Goal: Find contact information

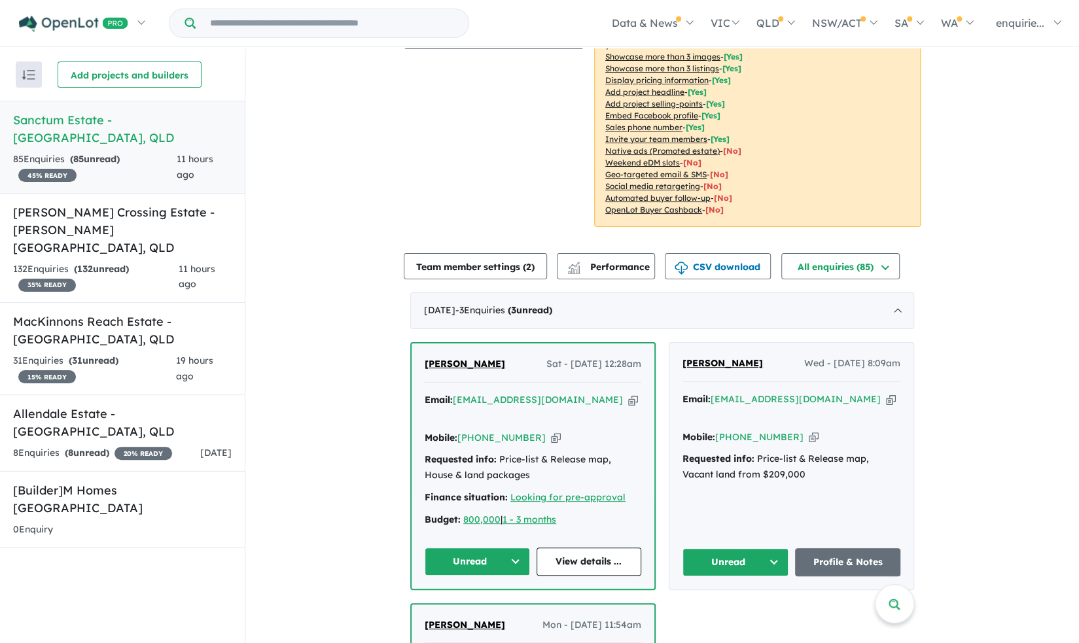
scroll to position [234, 0]
drag, startPoint x: 501, startPoint y: 363, endPoint x: 399, endPoint y: 351, distance: 102.8
copy span "[PERSON_NAME]"
click at [544, 429] on div "Mobile: +61 484 033 228 Copied!" at bounding box center [533, 437] width 217 height 16
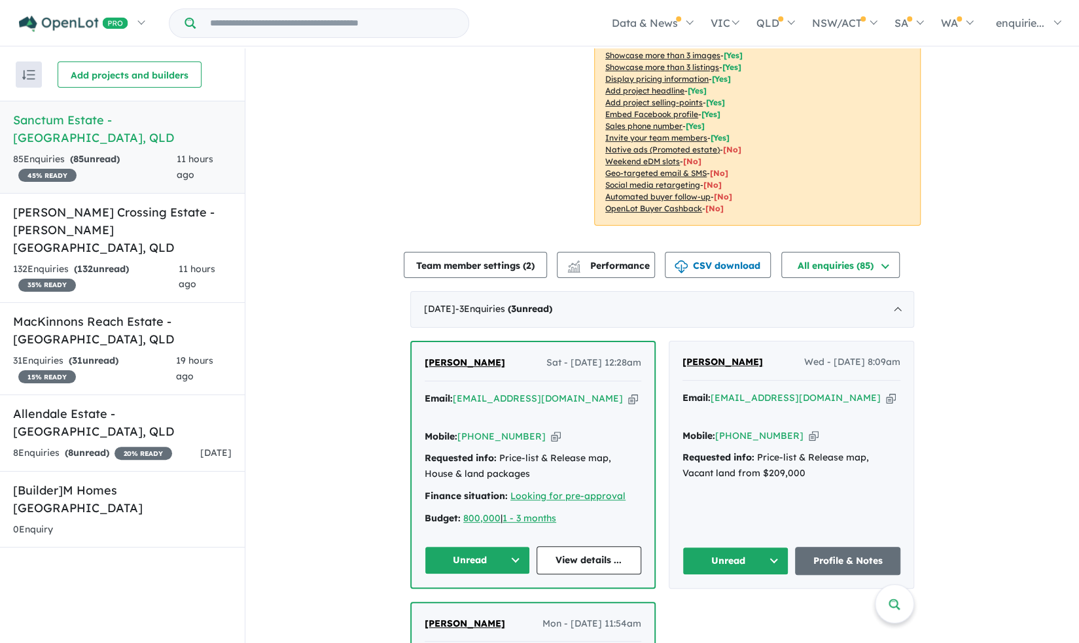
click at [551, 430] on icon "button" at bounding box center [556, 437] width 10 height 14
click at [554, 399] on div "Email: ej.field.88@gmail.com Copied!" at bounding box center [533, 406] width 217 height 31
click at [628, 399] on icon "button" at bounding box center [633, 399] width 10 height 14
drag, startPoint x: 501, startPoint y: 357, endPoint x: 216, endPoint y: 365, distance: 285.4
click at [216, 365] on div "Recent enquiries first Most unread enquiries first Most enquiries first By name…" at bounding box center [539, 346] width 1079 height 597
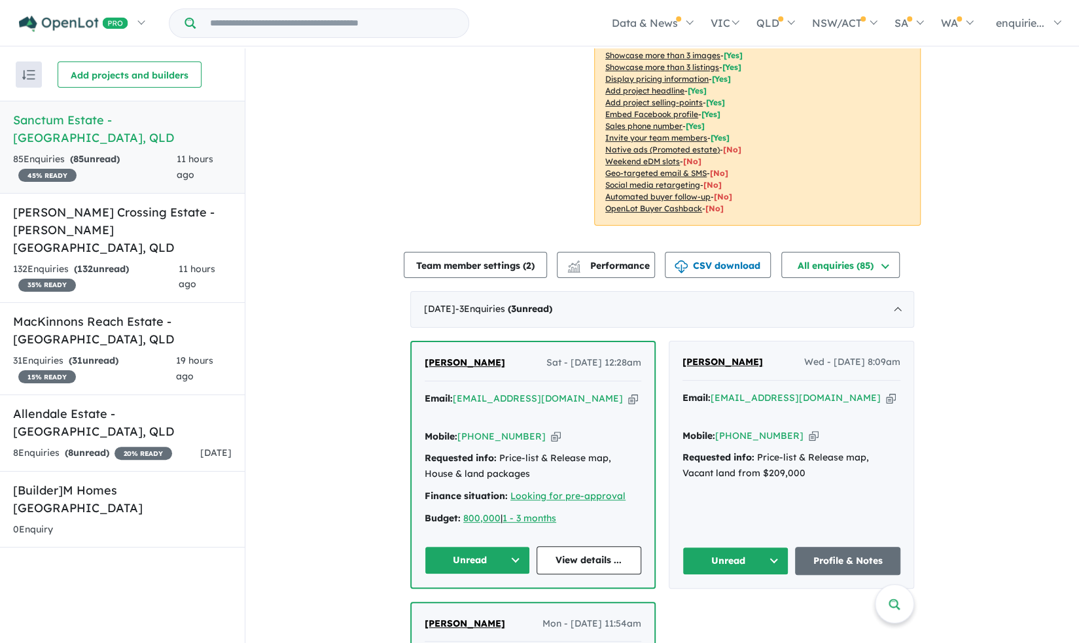
drag, startPoint x: 497, startPoint y: 365, endPoint x: 422, endPoint y: 366, distance: 74.6
click at [425, 366] on div "Emma Schofield Sat - 06/09/2025, 12:28am" at bounding box center [533, 368] width 217 height 26
copy span "[PERSON_NAME]"
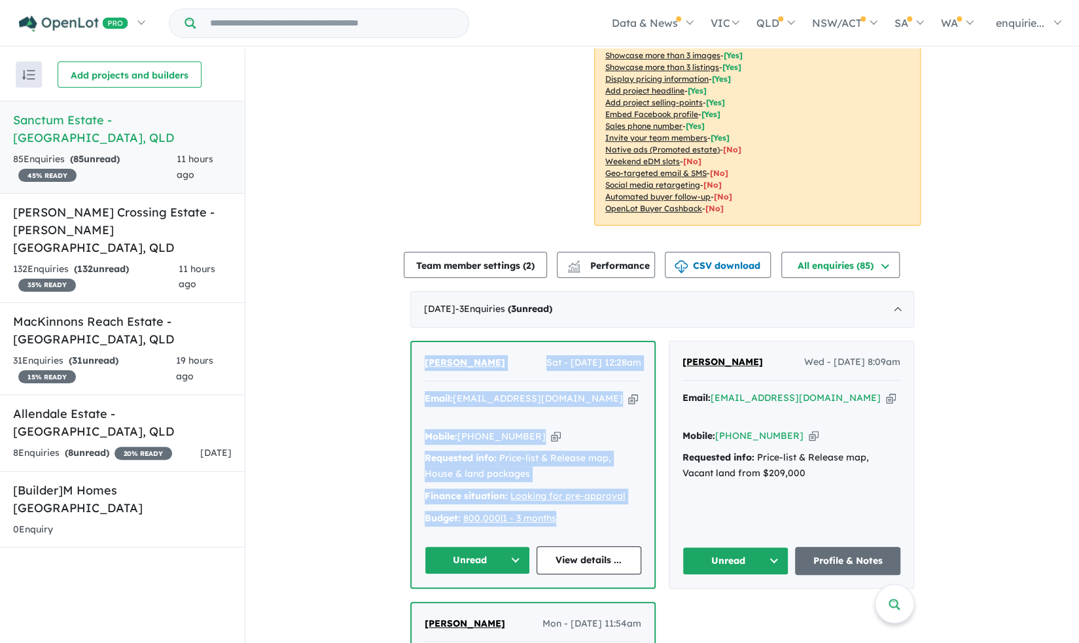
drag, startPoint x: 581, startPoint y: 506, endPoint x: 366, endPoint y: 338, distance: 273.2
copy div "Emma Schofield Sat - 06/09/2025, 12:28am Email: ej.field.88@gmail.com Copied! M…"
click at [609, 546] on link "View details ..." at bounding box center [589, 560] width 105 height 28
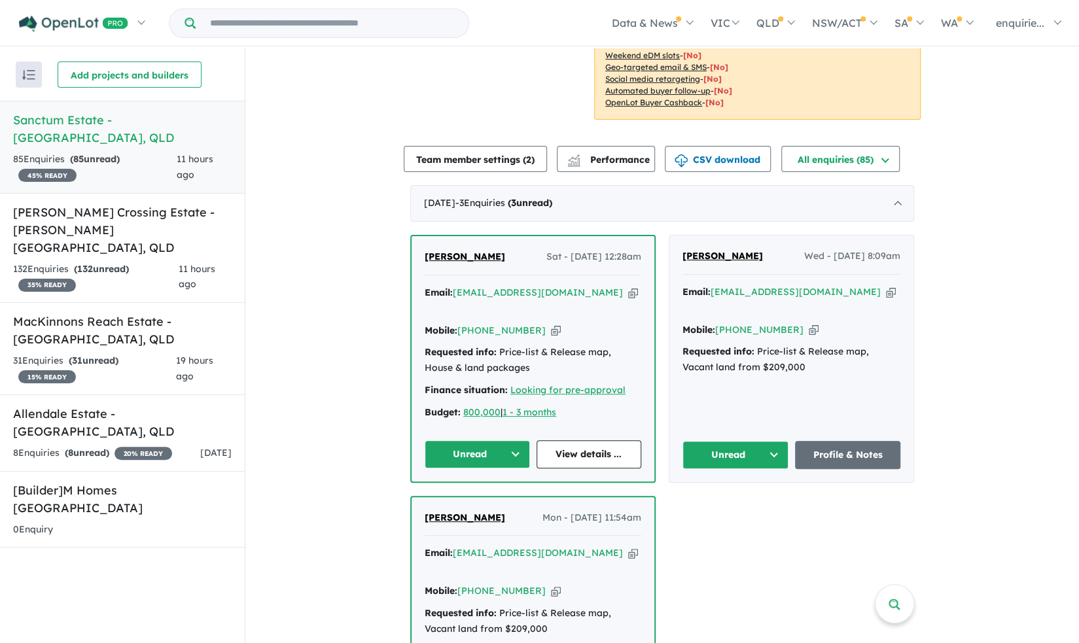
scroll to position [340, 0]
drag, startPoint x: 597, startPoint y: 258, endPoint x: 620, endPoint y: 255, distance: 23.1
click at [620, 255] on span "Sat - [DATE] 12:28am" at bounding box center [593, 257] width 95 height 16
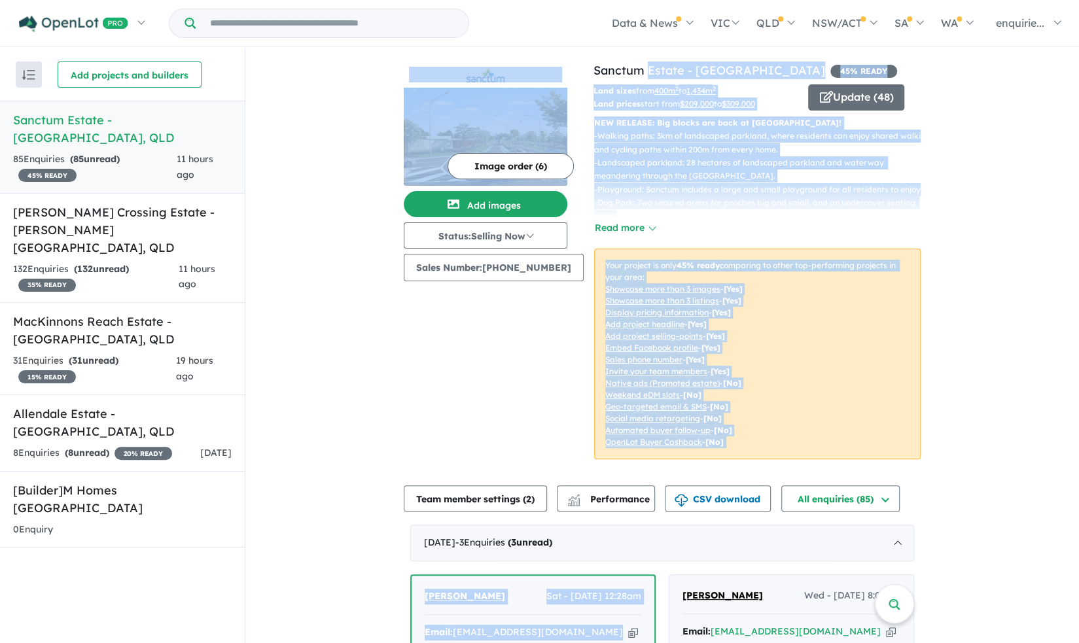
scroll to position [0, 0]
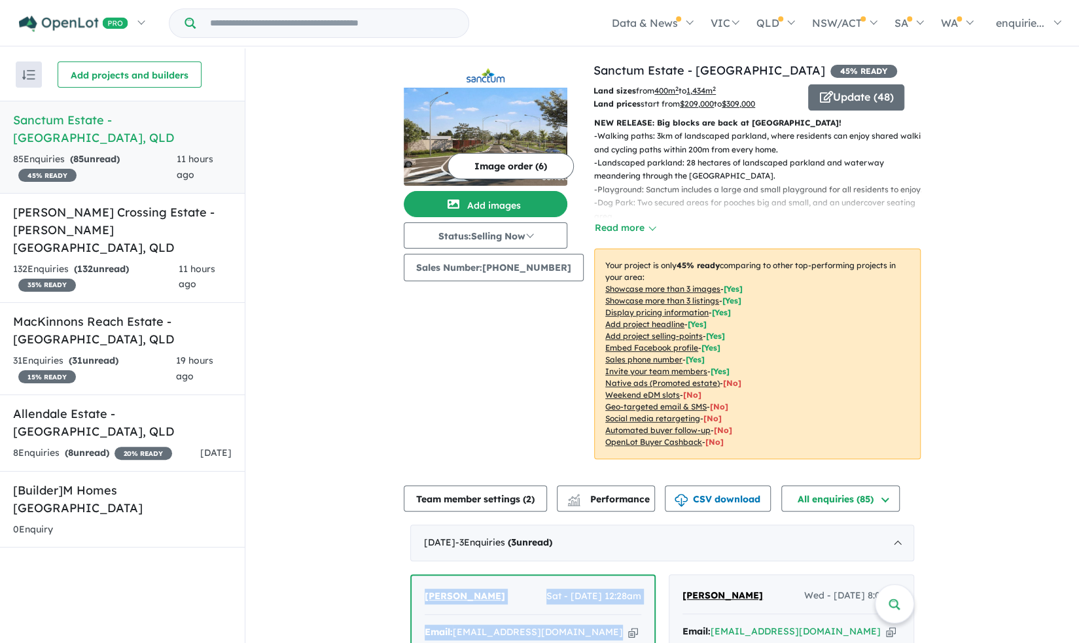
drag, startPoint x: 386, startPoint y: 303, endPoint x: 571, endPoint y: 366, distance: 195.2
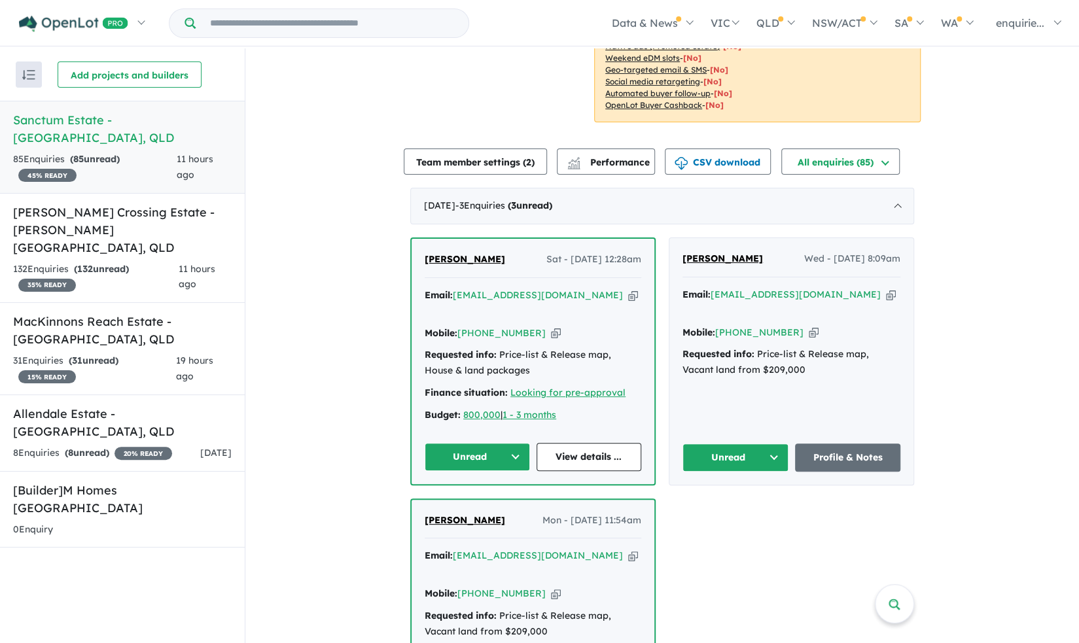
scroll to position [419, 0]
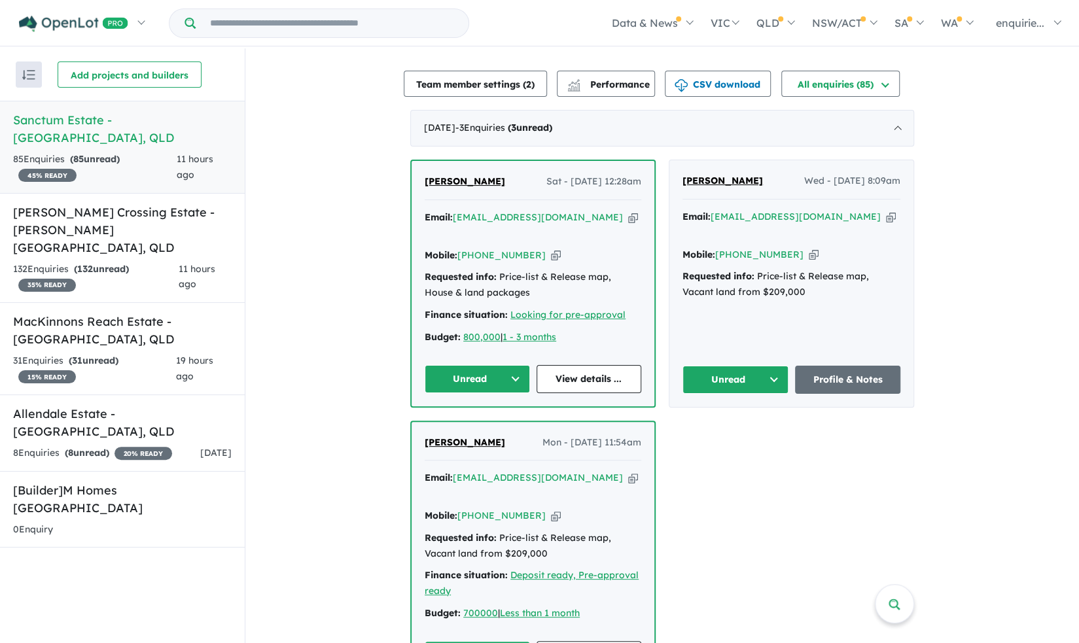
scroll to position [429, 0]
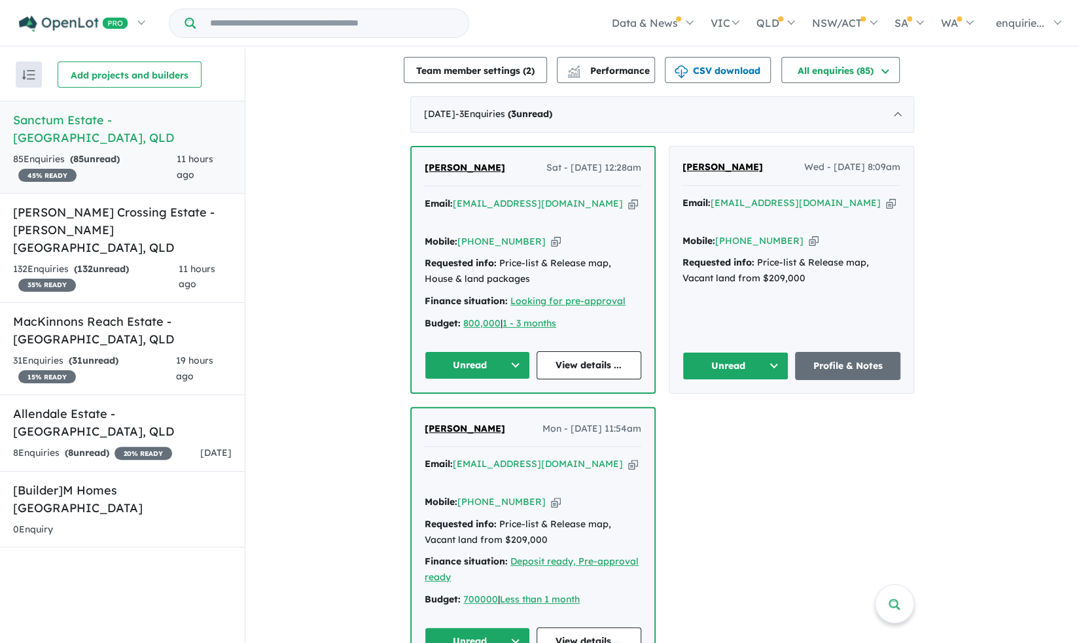
click at [628, 202] on icon "button" at bounding box center [633, 204] width 10 height 14
